Goal: Task Accomplishment & Management: Manage account settings

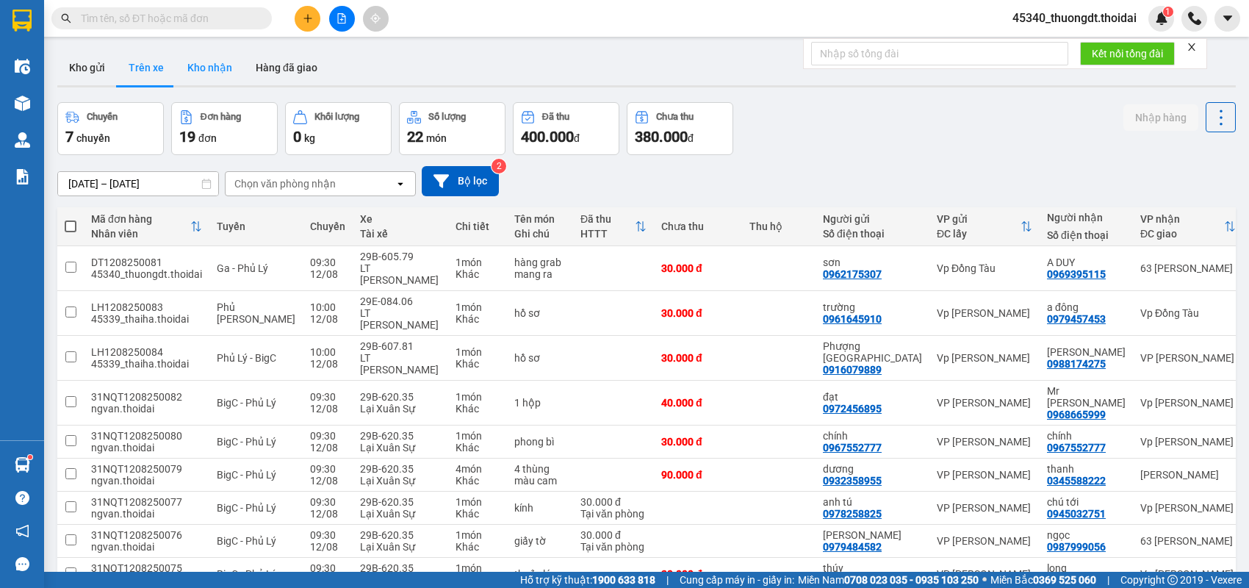
click at [204, 72] on button "Kho nhận" at bounding box center [210, 67] width 68 height 35
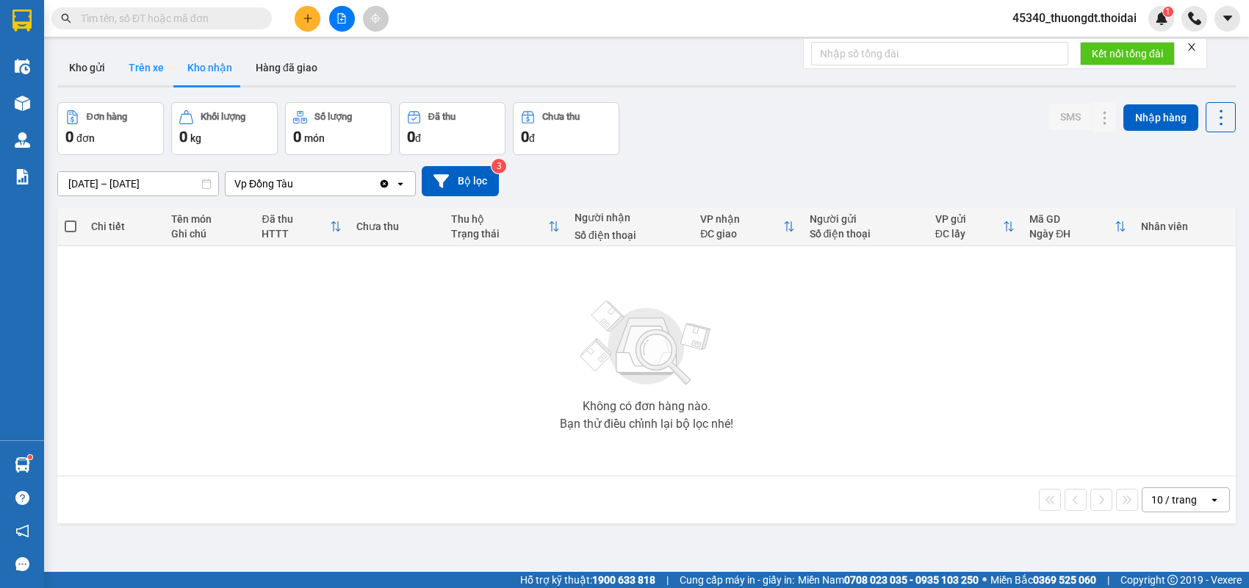
click at [141, 70] on button "Trên xe" at bounding box center [146, 67] width 59 height 35
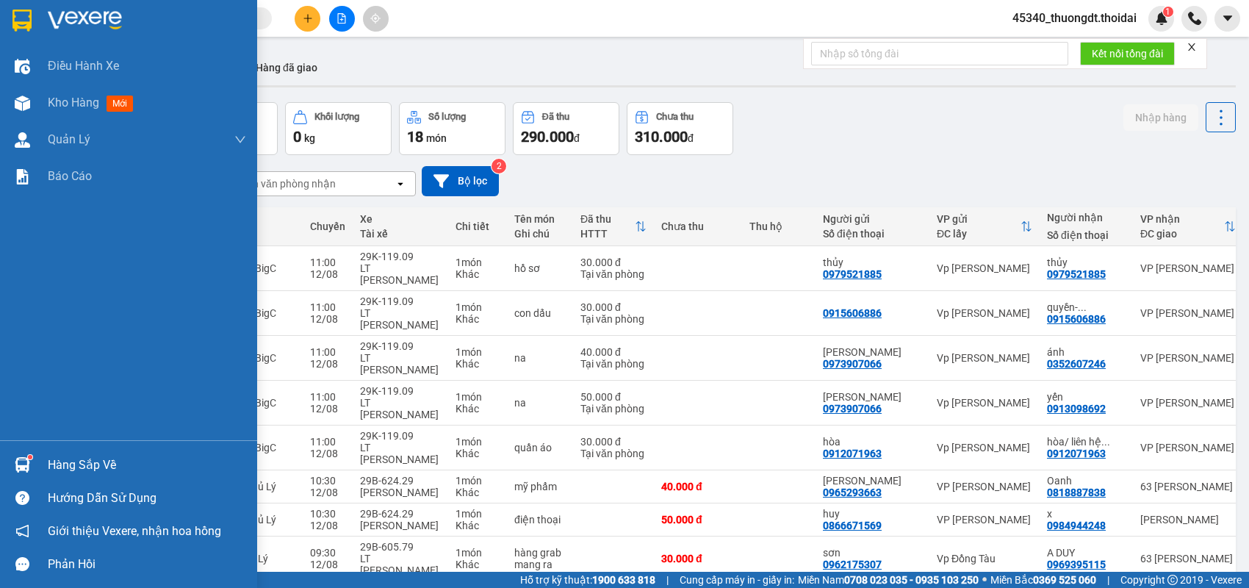
click at [51, 466] on div "Hàng sắp về" at bounding box center [147, 465] width 198 height 22
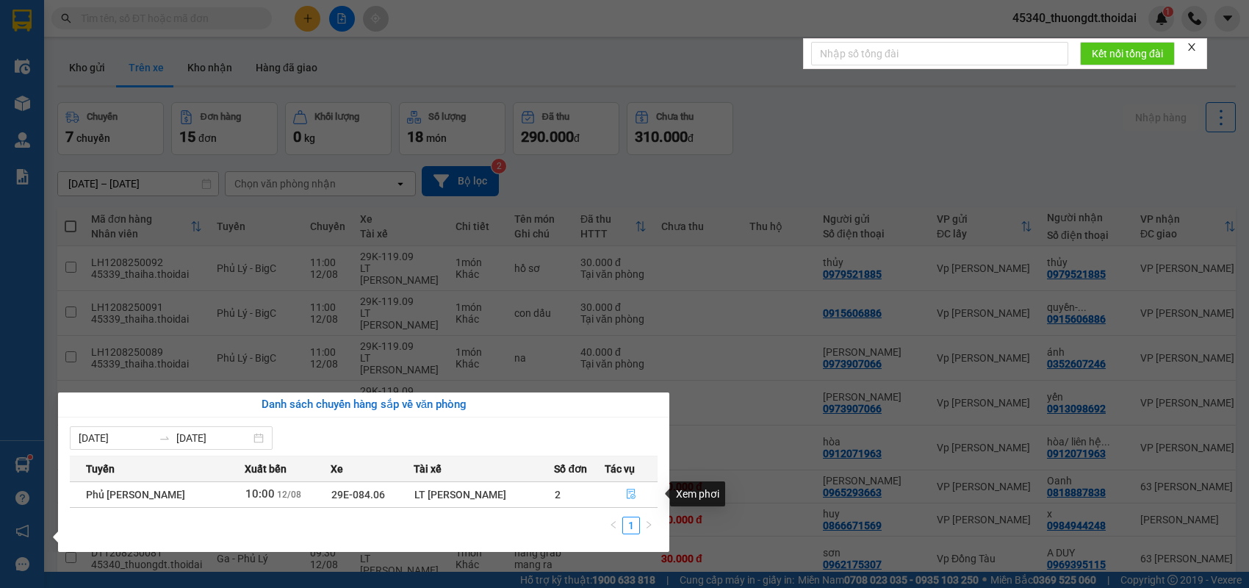
click at [626, 489] on icon "file-done" at bounding box center [631, 493] width 10 height 10
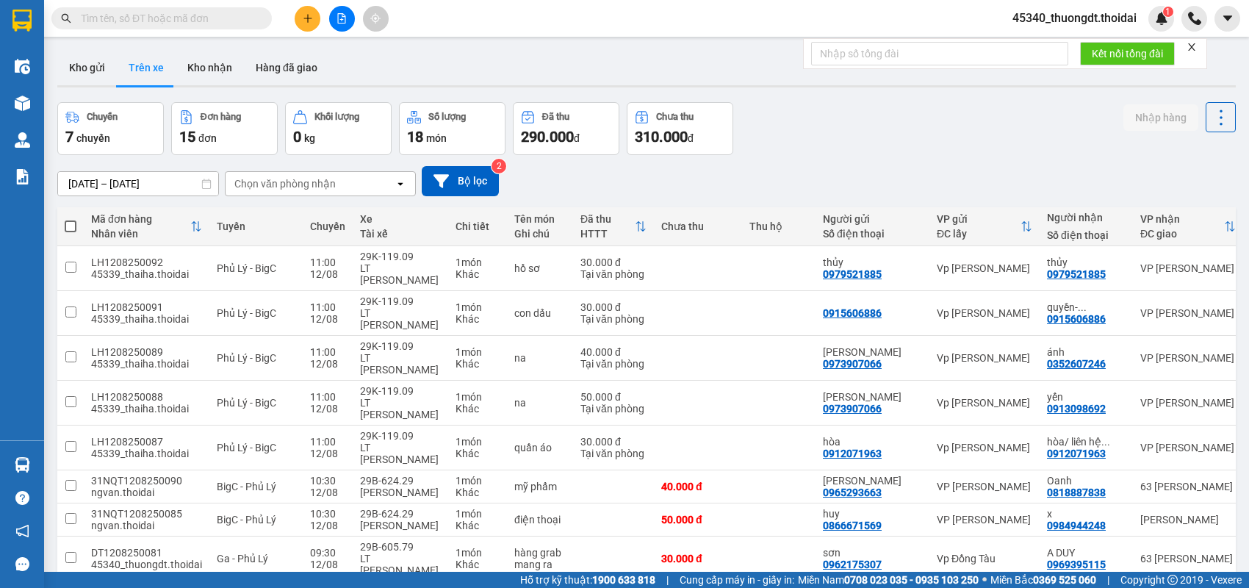
click at [202, 24] on input "text" at bounding box center [167, 18] width 173 height 16
paste input "0333477602"
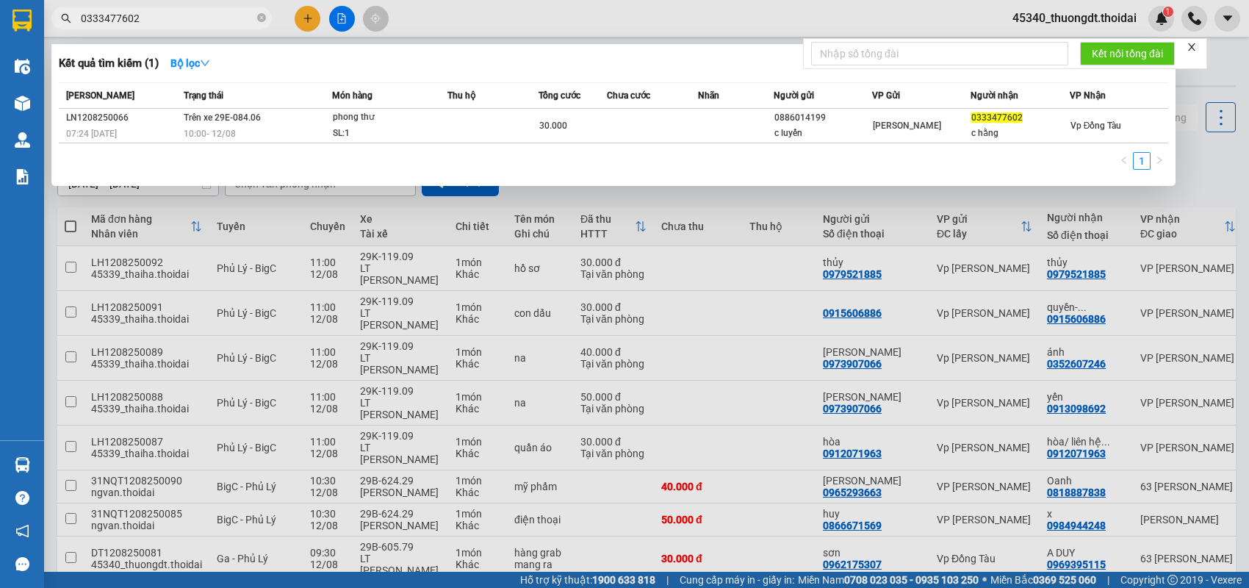
type input "0333477602"
click at [261, 14] on icon "close-circle" at bounding box center [261, 17] width 9 height 9
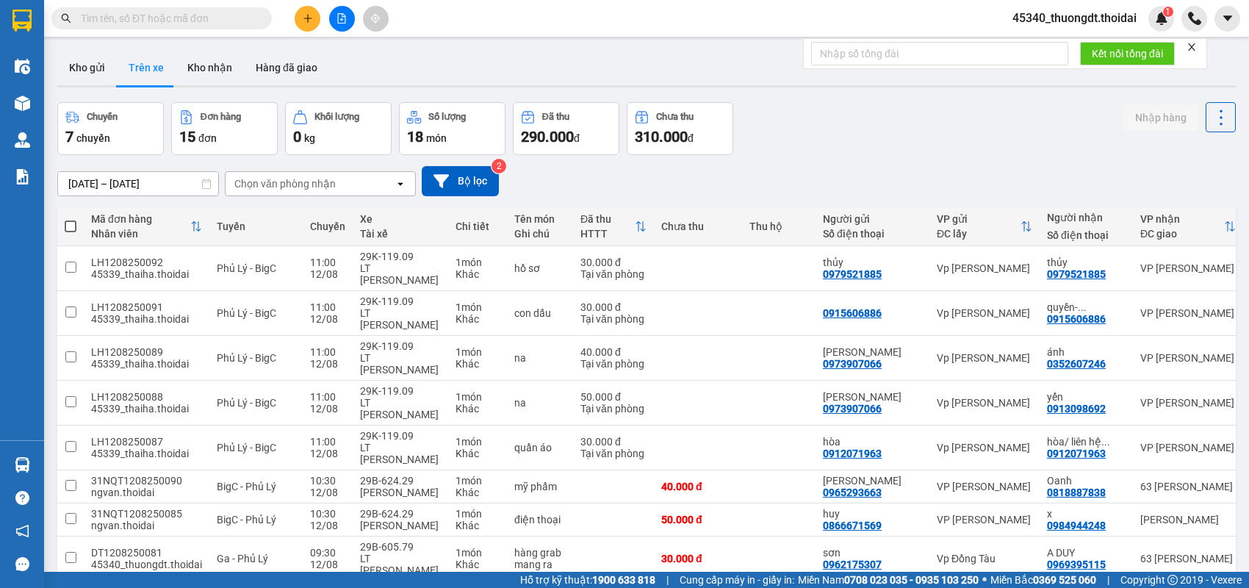
click at [214, 18] on input "text" at bounding box center [167, 18] width 173 height 16
paste input "0988500571"
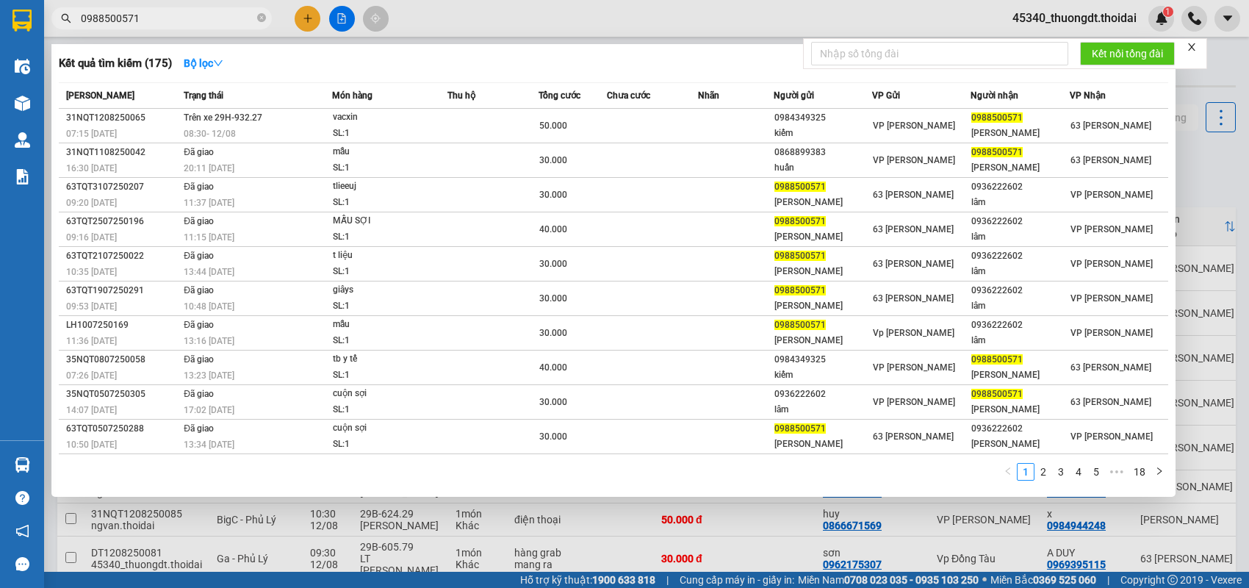
type input "0988500571"
click at [259, 21] on icon "close-circle" at bounding box center [261, 17] width 9 height 9
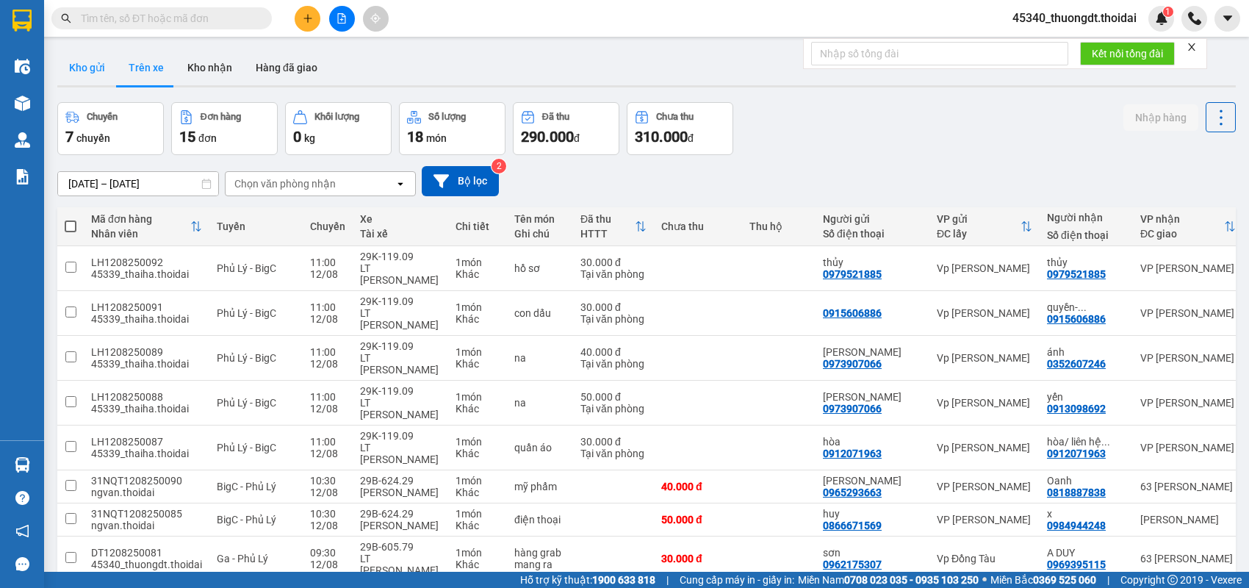
click at [84, 66] on button "Kho gửi" at bounding box center [86, 67] width 59 height 35
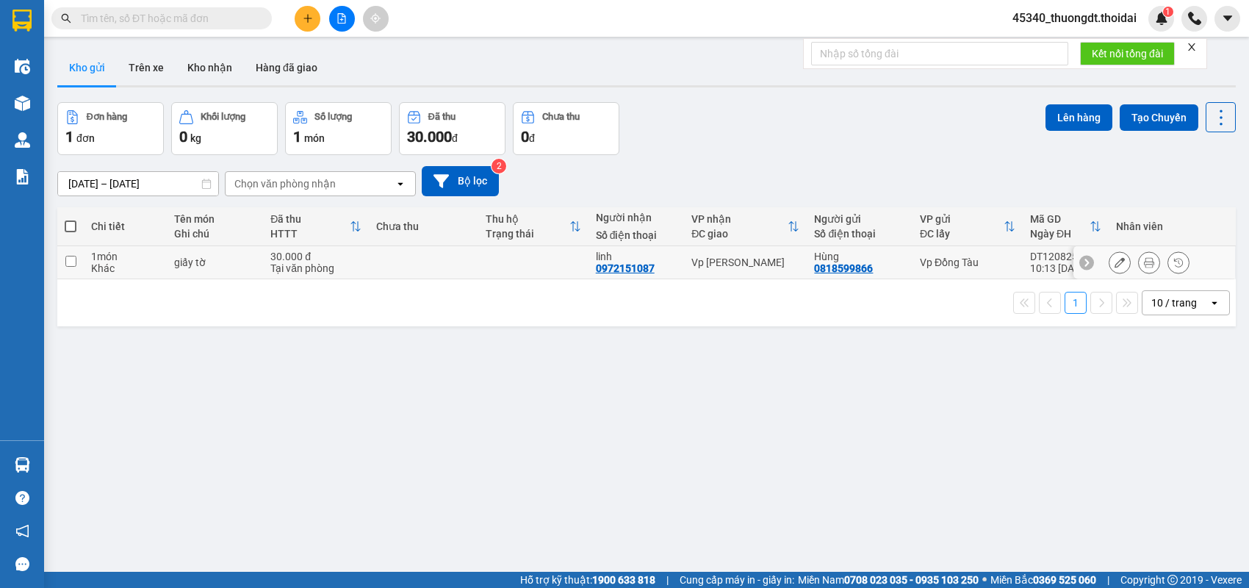
click at [78, 260] on td at bounding box center [70, 262] width 26 height 33
checkbox input "true"
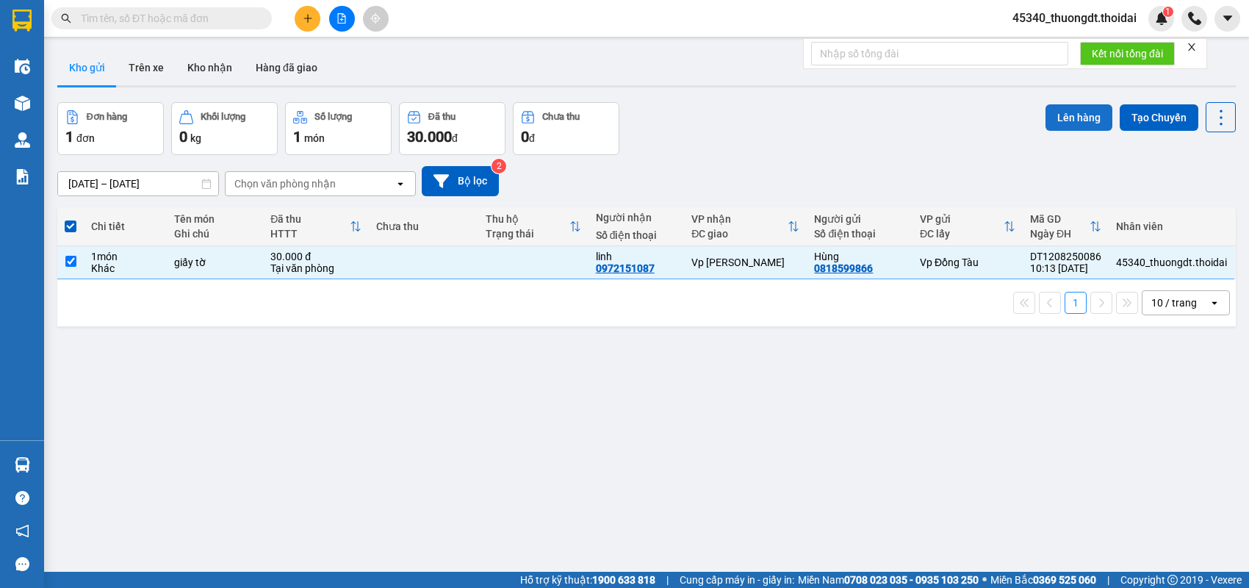
click at [1069, 122] on button "Lên hàng" at bounding box center [1078, 117] width 67 height 26
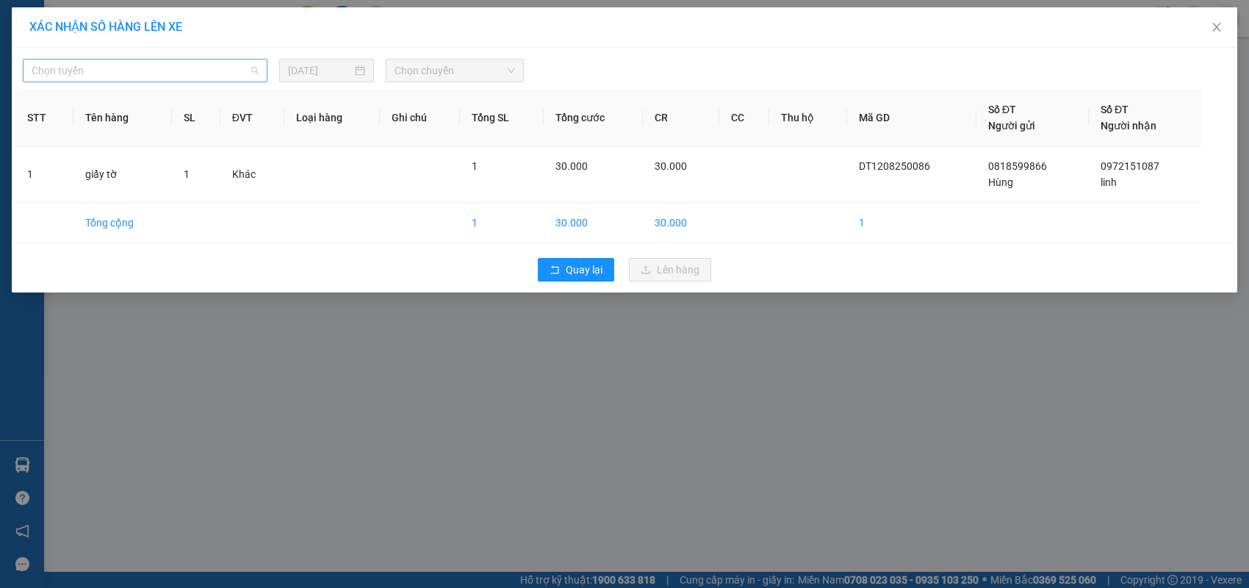
click at [187, 79] on span "Chọn tuyến" at bounding box center [145, 70] width 227 height 22
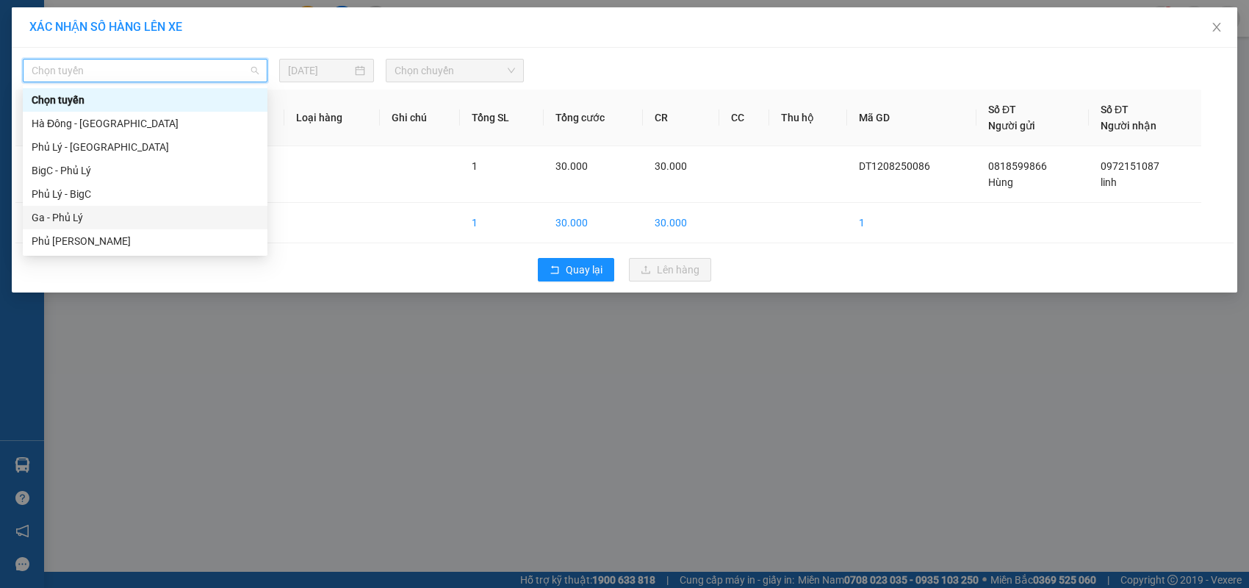
click at [111, 217] on div "Ga - Phủ Lý" at bounding box center [145, 217] width 227 height 16
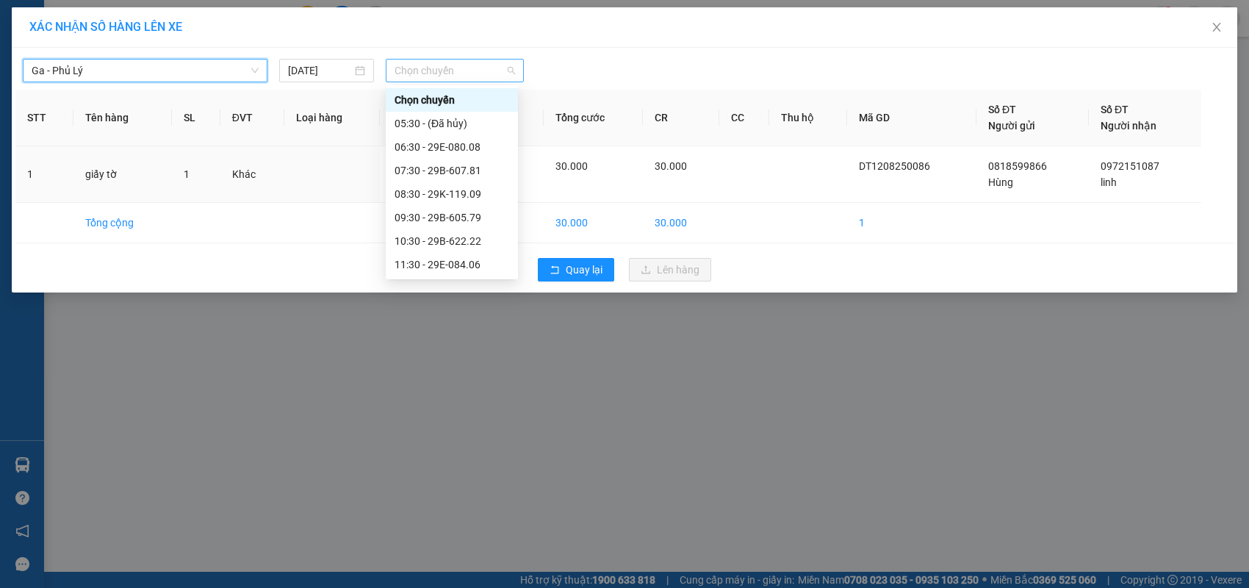
click at [476, 59] on span "Chọn chuyến" at bounding box center [454, 70] width 120 height 22
click at [469, 228] on div "09:30 - 29B-605.79" at bounding box center [452, 218] width 132 height 24
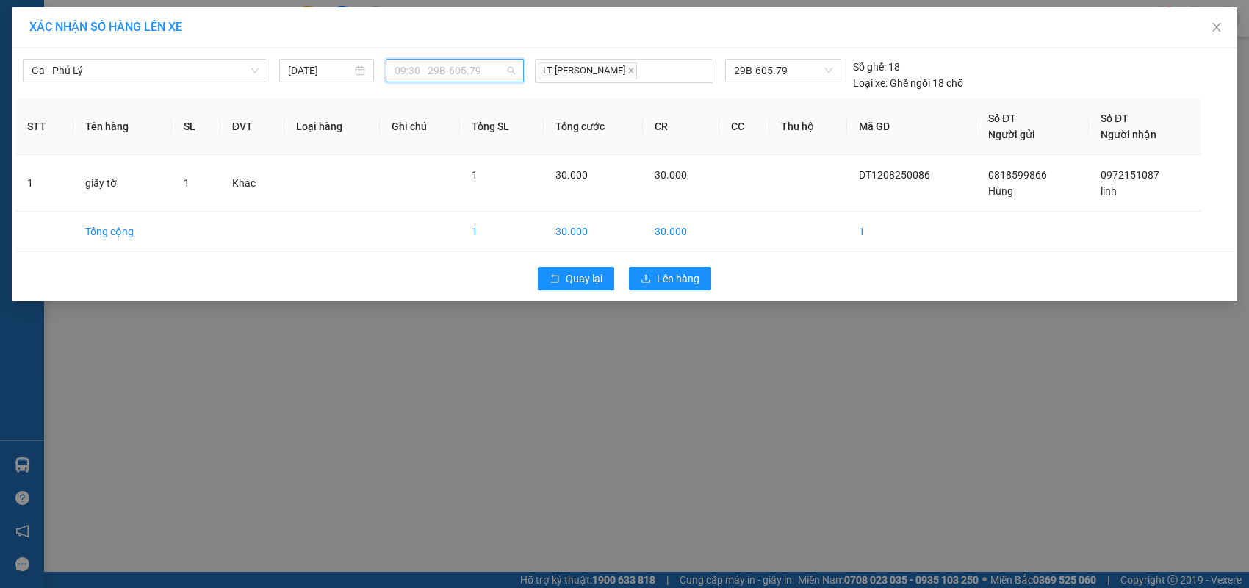
click at [485, 67] on span "09:30 - 29B-605.79" at bounding box center [454, 70] width 120 height 22
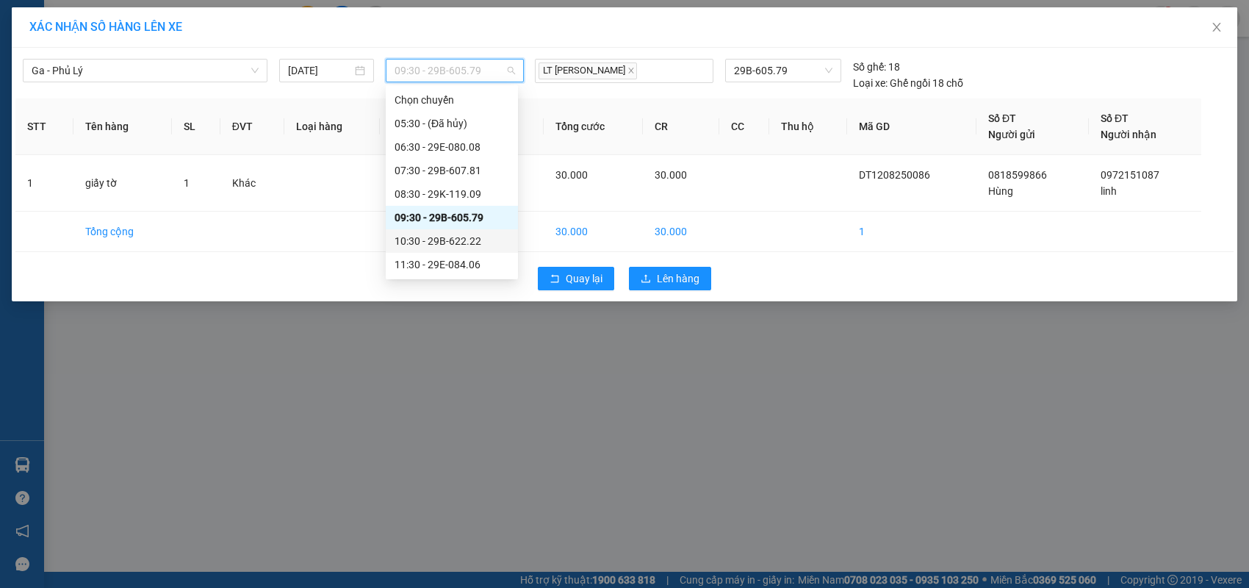
click at [469, 230] on div "10:30 - 29B-622.22" at bounding box center [452, 241] width 132 height 24
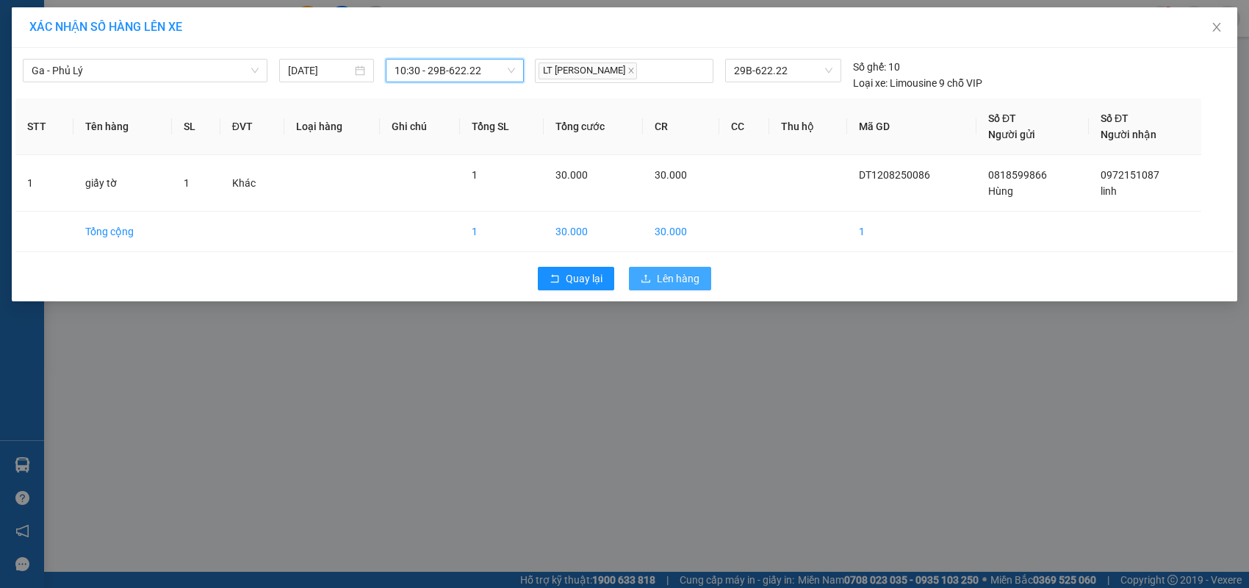
click at [660, 277] on span "Lên hàng" at bounding box center [678, 278] width 43 height 16
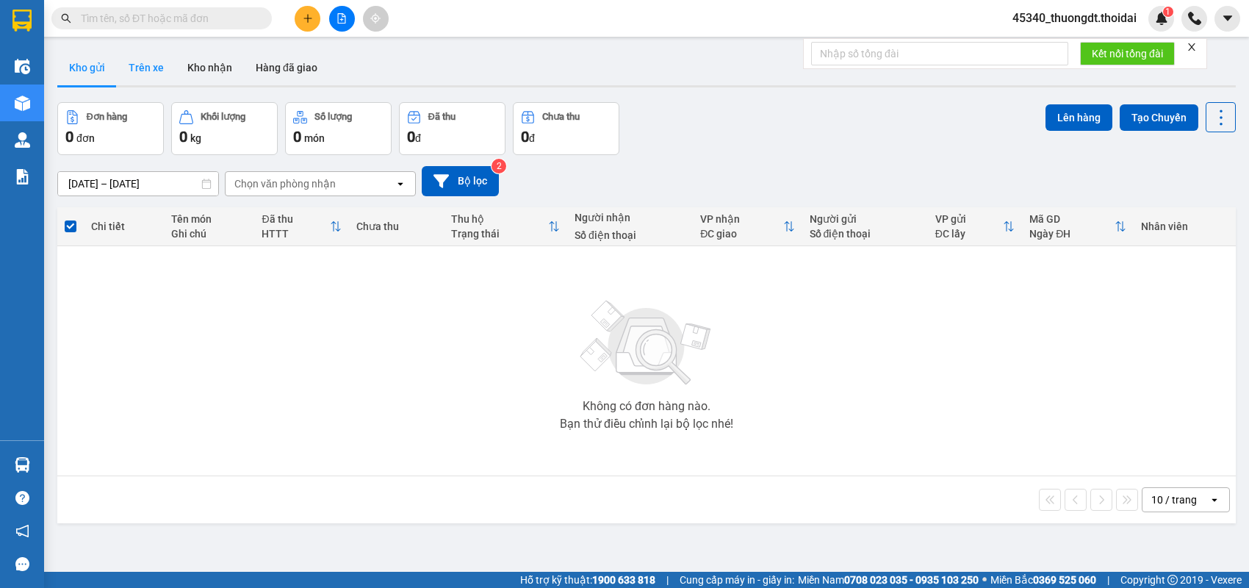
click at [131, 69] on button "Trên xe" at bounding box center [146, 67] width 59 height 35
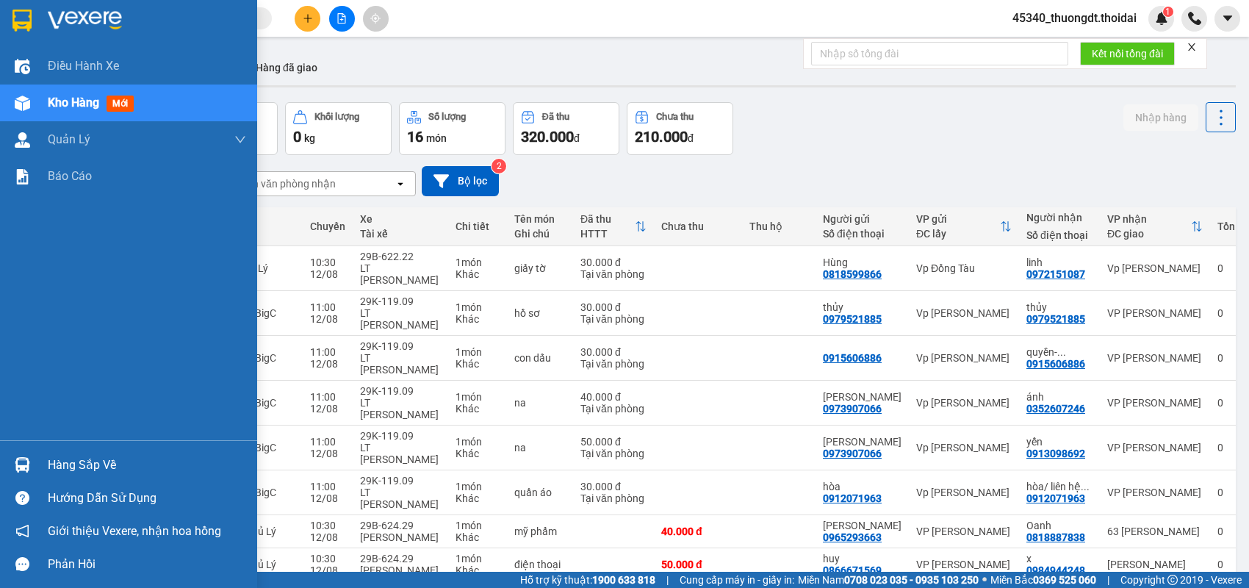
click at [111, 456] on div "Hàng sắp về" at bounding box center [147, 465] width 198 height 22
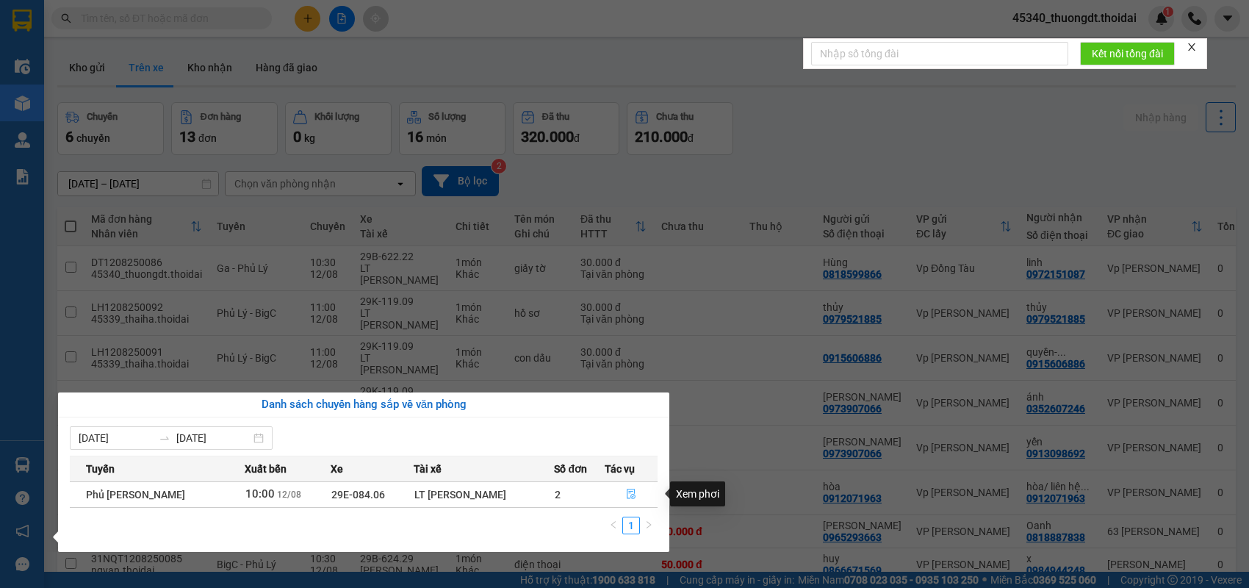
click at [626, 491] on icon "file-done" at bounding box center [630, 493] width 9 height 10
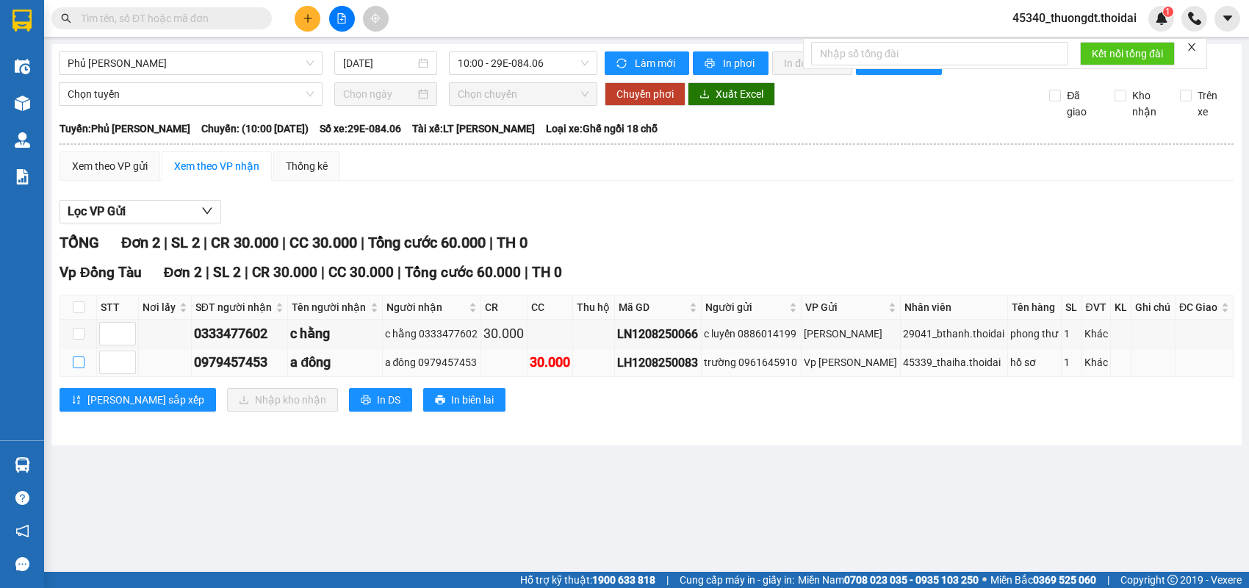
click at [79, 368] on input "checkbox" at bounding box center [79, 362] width 12 height 12
checkbox input "true"
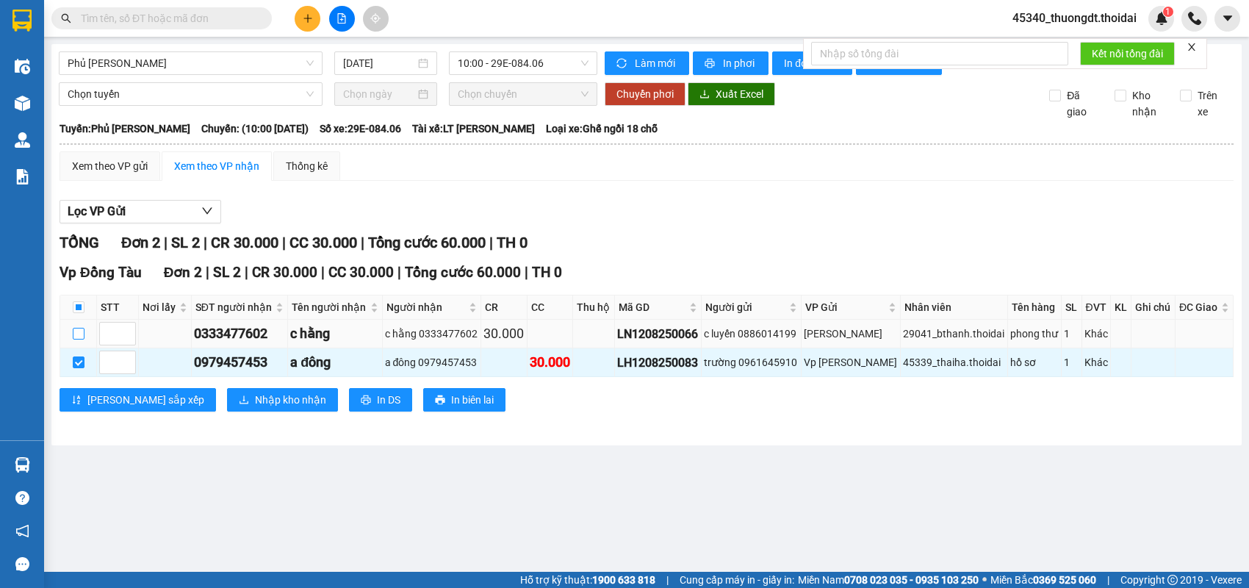
drag, startPoint x: 79, startPoint y: 346, endPoint x: 95, endPoint y: 353, distance: 18.1
click at [79, 339] on input "checkbox" at bounding box center [79, 334] width 12 height 12
checkbox input "true"
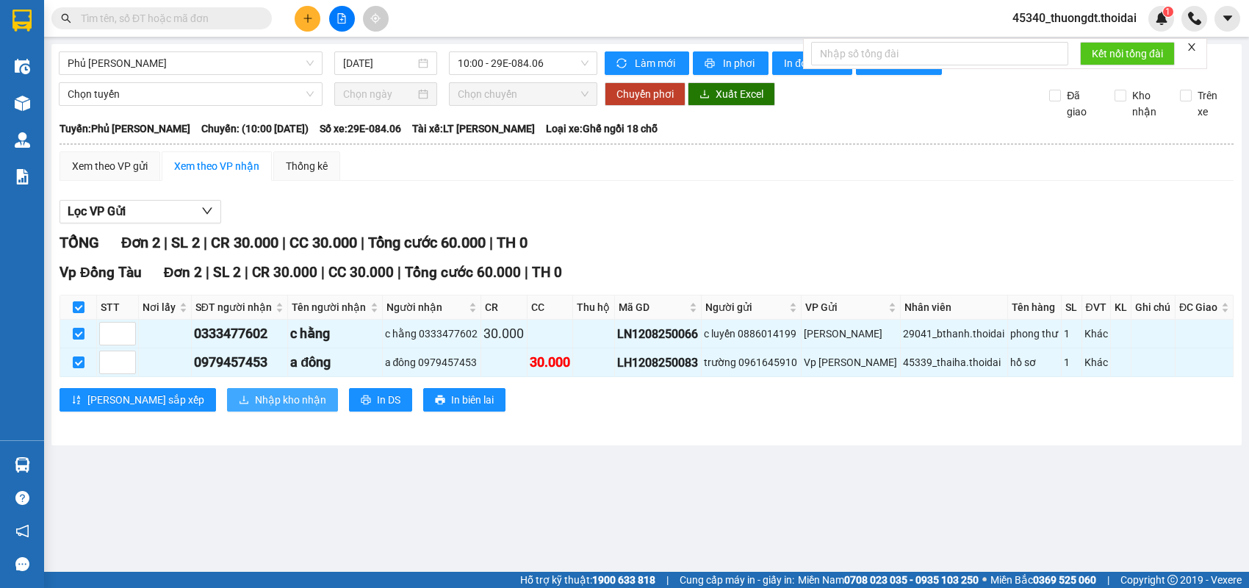
click at [255, 408] on span "Nhập kho nhận" at bounding box center [290, 399] width 71 height 16
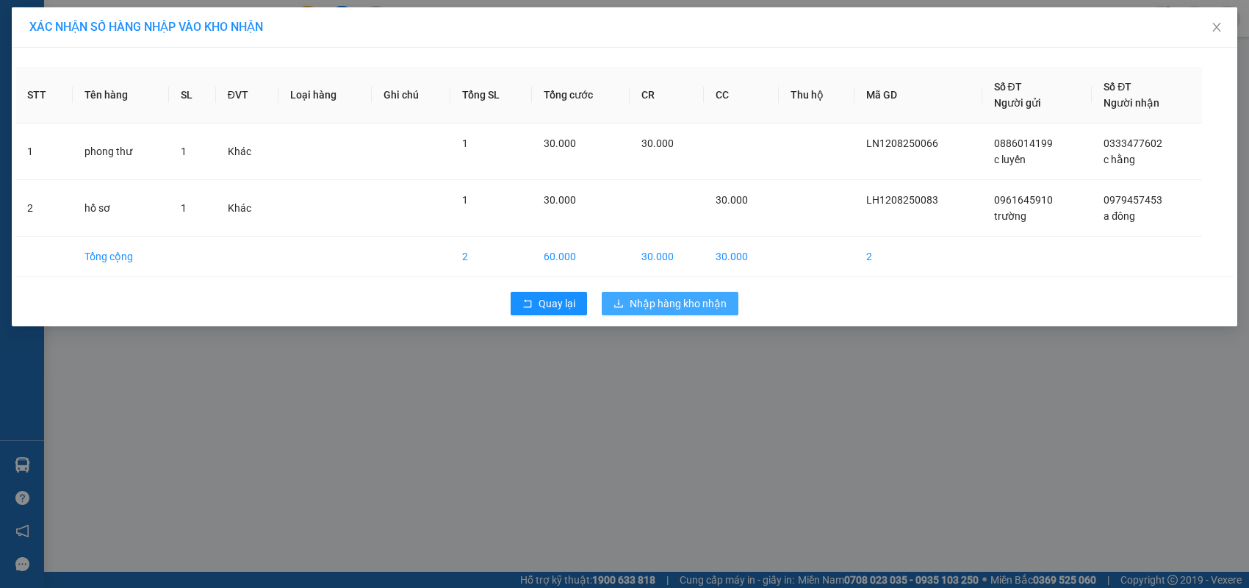
click at [665, 300] on span "Nhập hàng kho nhận" at bounding box center [677, 303] width 97 height 16
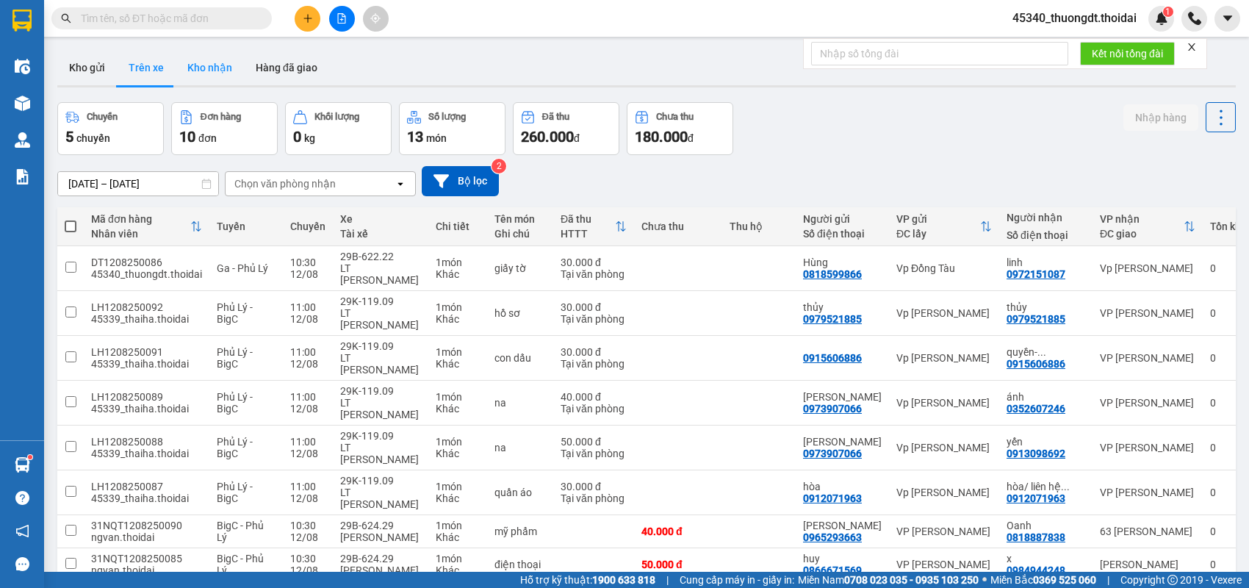
click at [203, 64] on button "Kho nhận" at bounding box center [210, 67] width 68 height 35
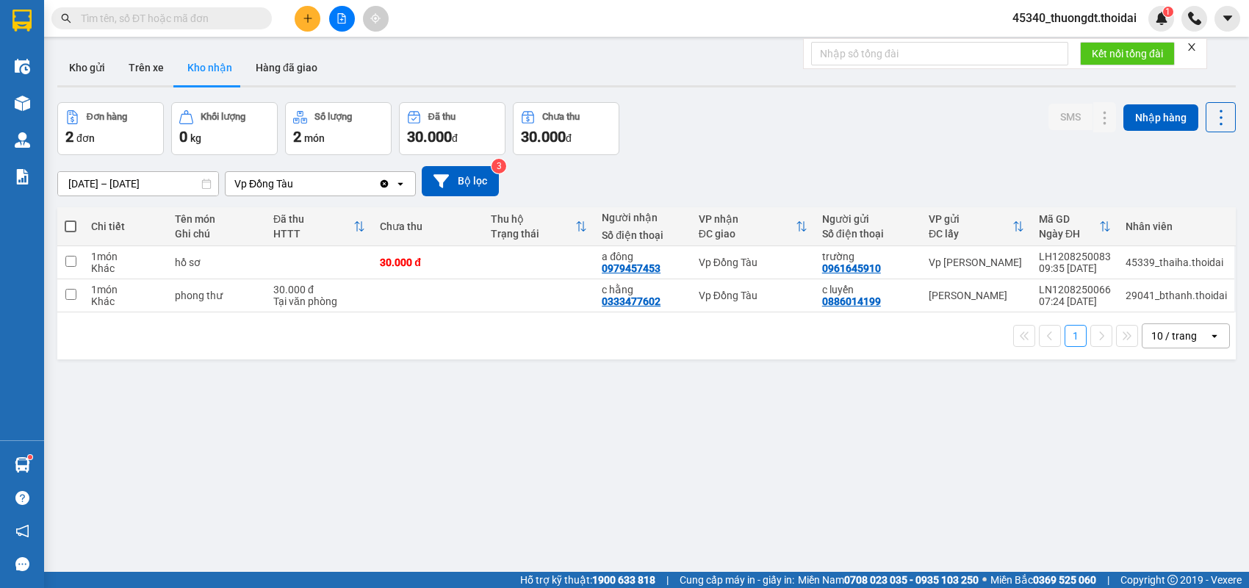
click at [301, 384] on div "ver 1.8.137 Kho gửi Trên xe Kho nhận Hàng đã giao Đơn hàng 2 đơn Khối lượng 0 k…" at bounding box center [646, 338] width 1190 height 588
drag, startPoint x: 549, startPoint y: 436, endPoint x: 510, endPoint y: 462, distance: 46.6
click at [549, 437] on div "ver 1.8.137 Kho gửi Trên xe Kho nhận Hàng đã giao Đơn hàng 2 đơn Khối lượng 0 k…" at bounding box center [646, 338] width 1190 height 588
click at [1066, 545] on div "ver 1.8.137 Kho gửi Trên xe Kho nhận Hàng đã giao Đơn hàng 2 đơn Khối lượng 0 k…" at bounding box center [646, 338] width 1190 height 588
